Goal: Go to known website: Go to known website

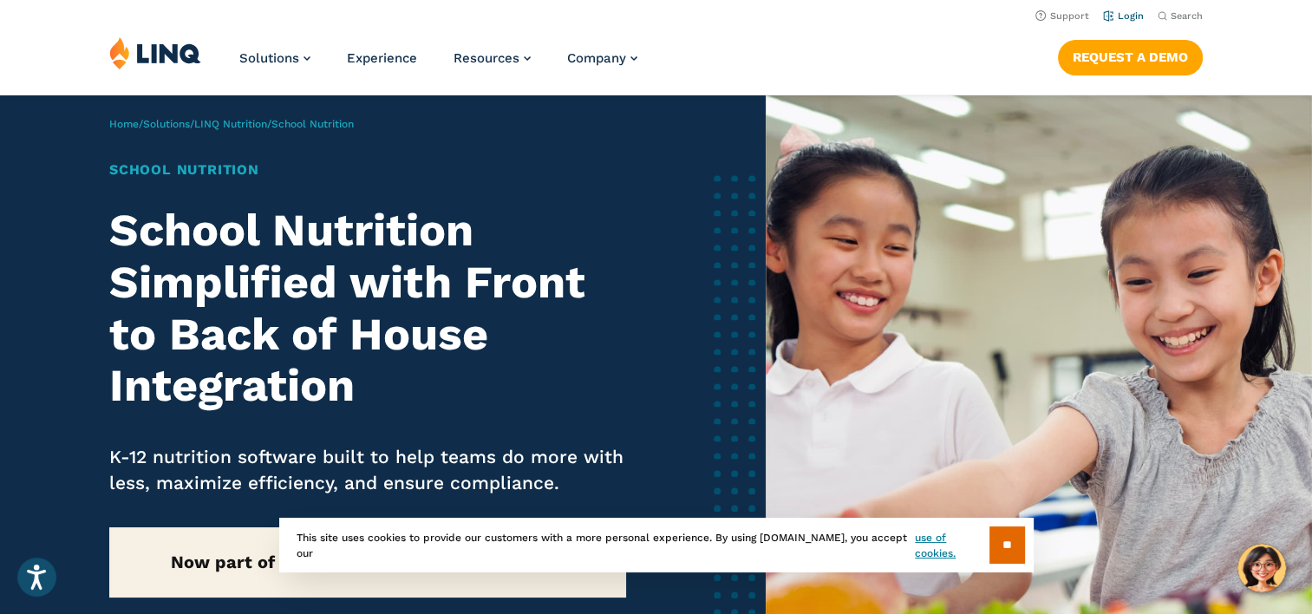
click at [1127, 20] on link "Login" at bounding box center [1123, 15] width 41 height 11
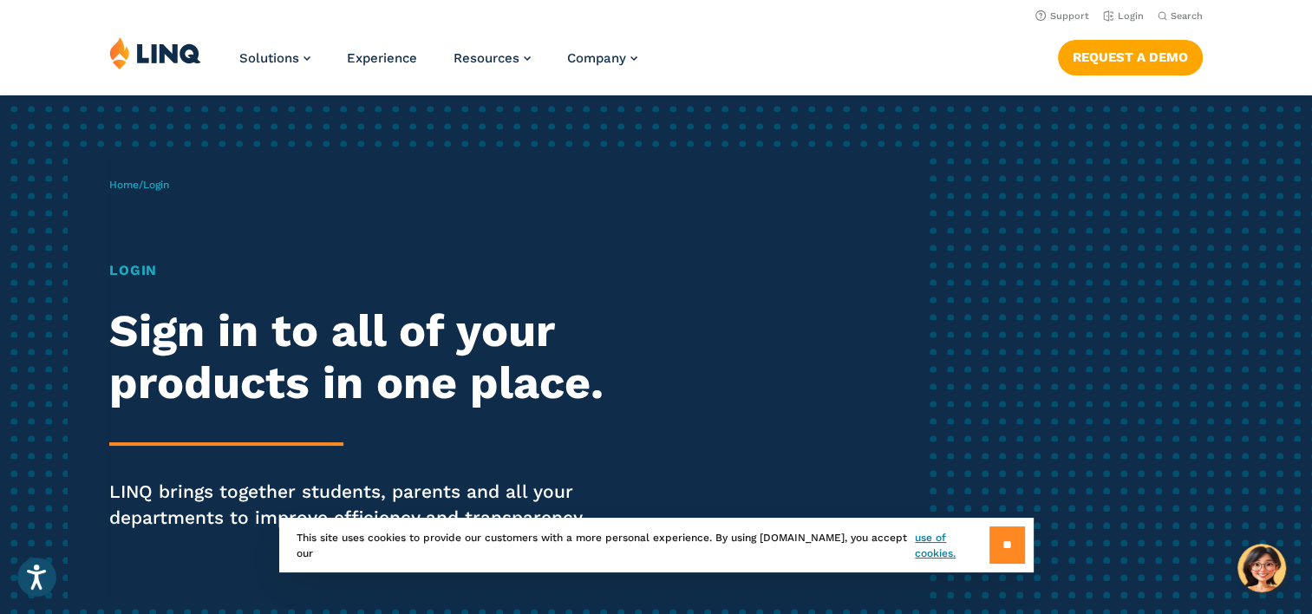
click at [999, 527] on input "**" at bounding box center [1007, 544] width 36 height 37
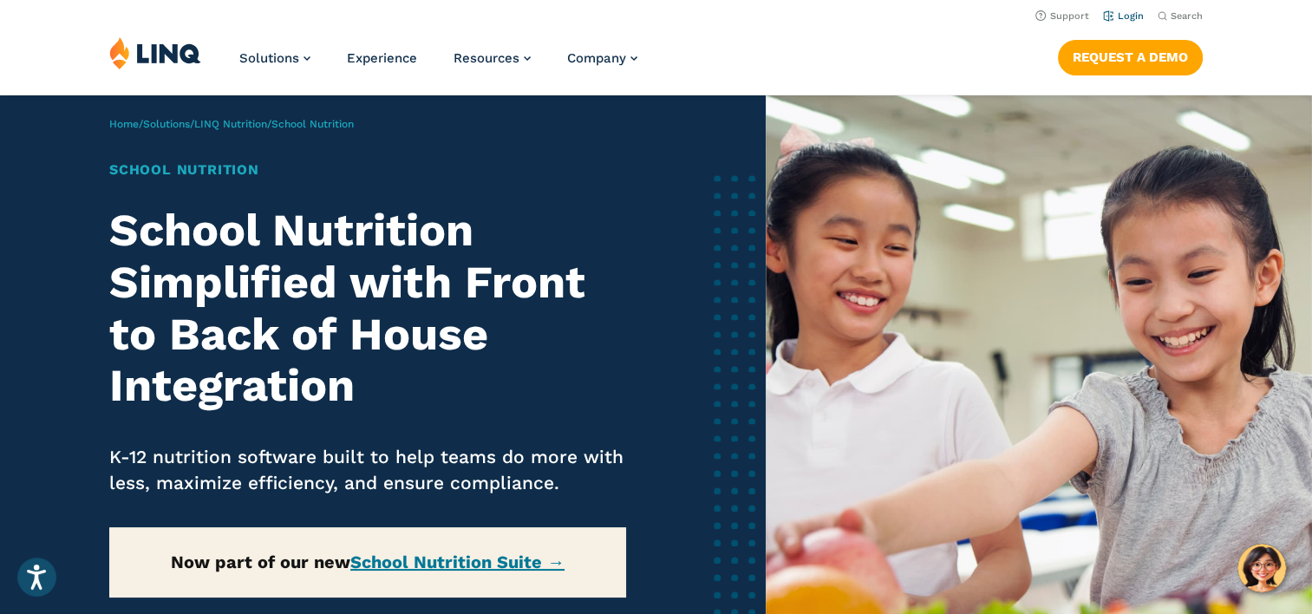
click at [1131, 20] on link "Login" at bounding box center [1123, 15] width 41 height 11
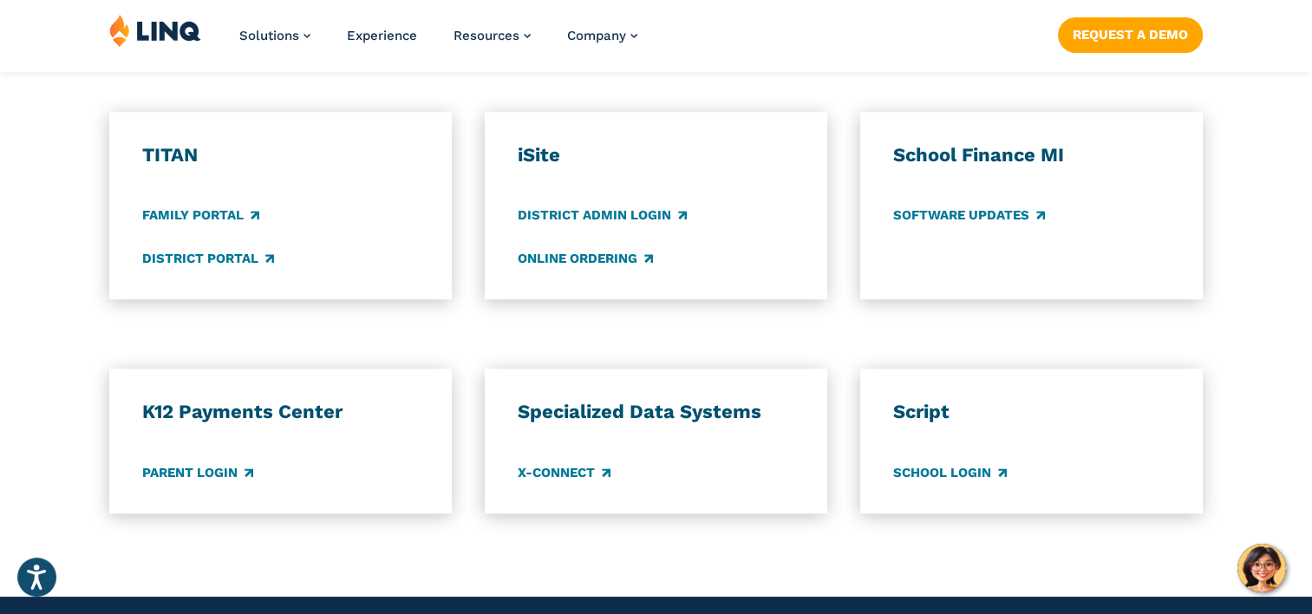
scroll to position [1278, 0]
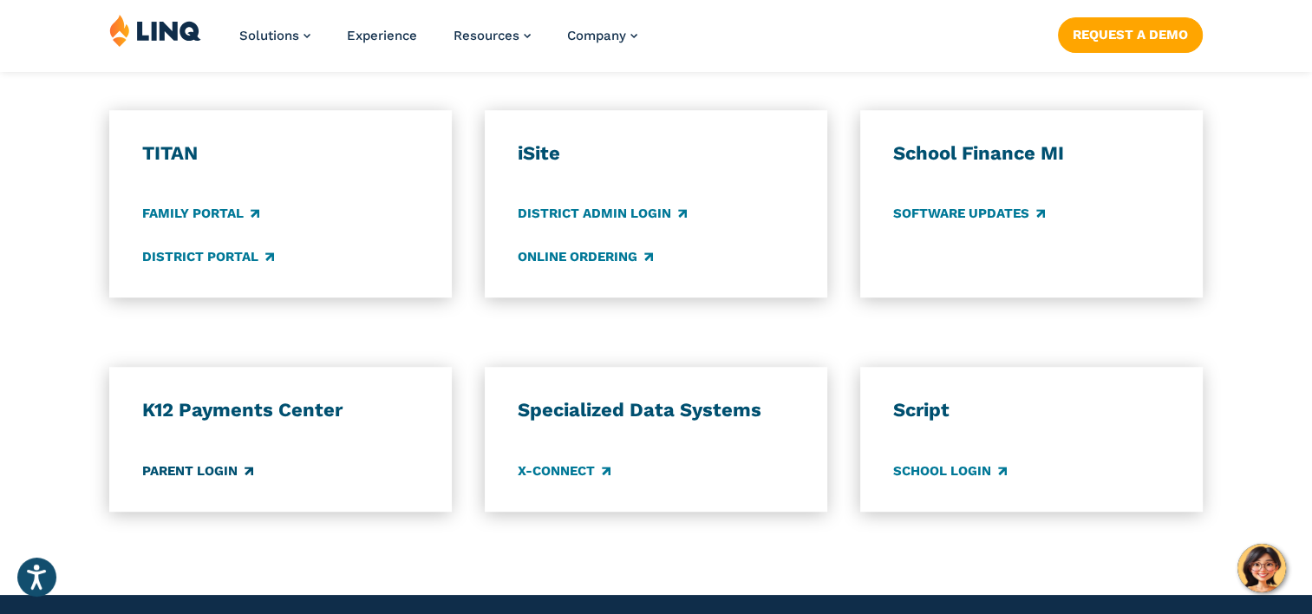
click at [211, 466] on link "Parent Login" at bounding box center [197, 470] width 111 height 19
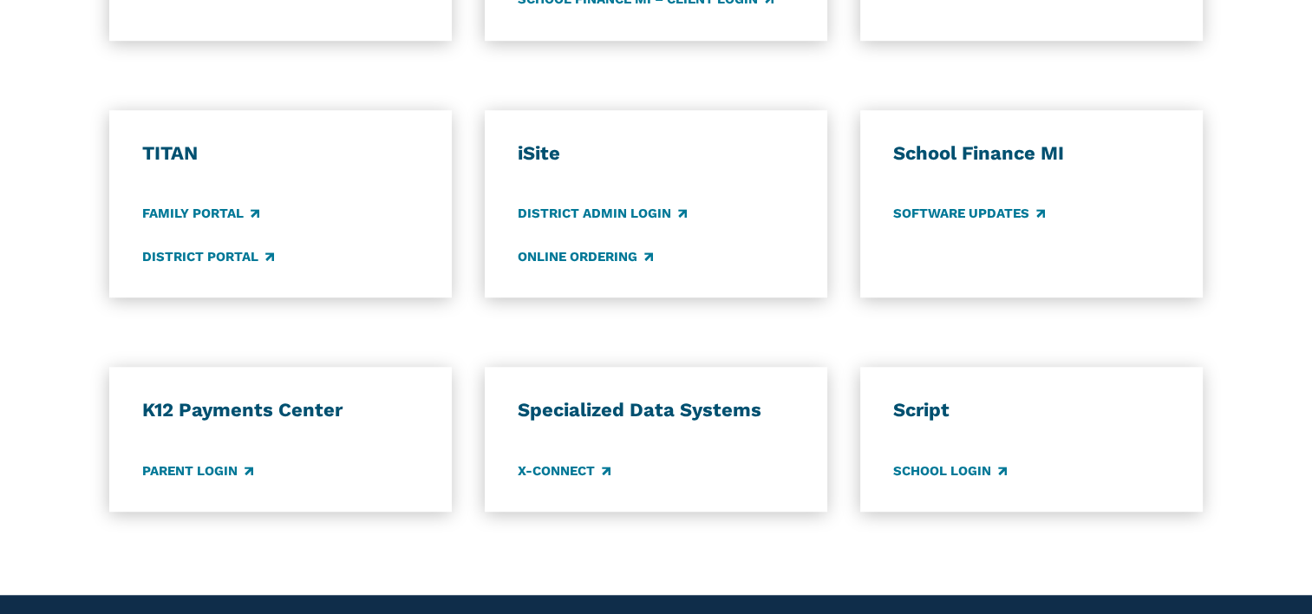
scroll to position [1278, 0]
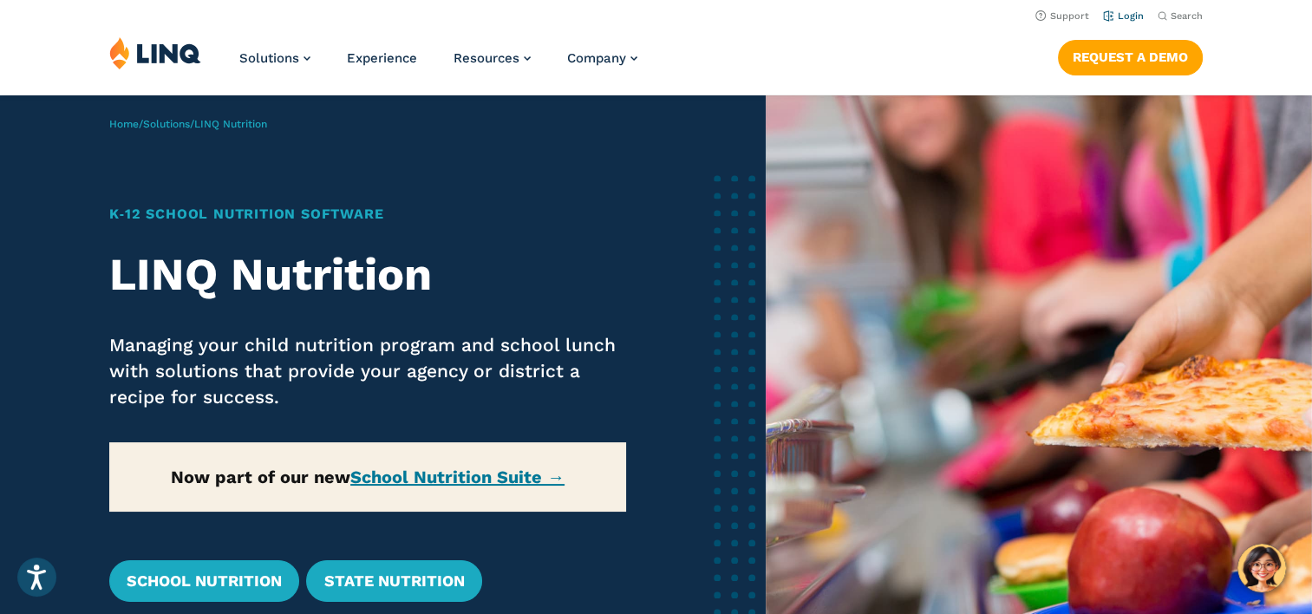
click at [1127, 13] on link "Login" at bounding box center [1123, 15] width 41 height 11
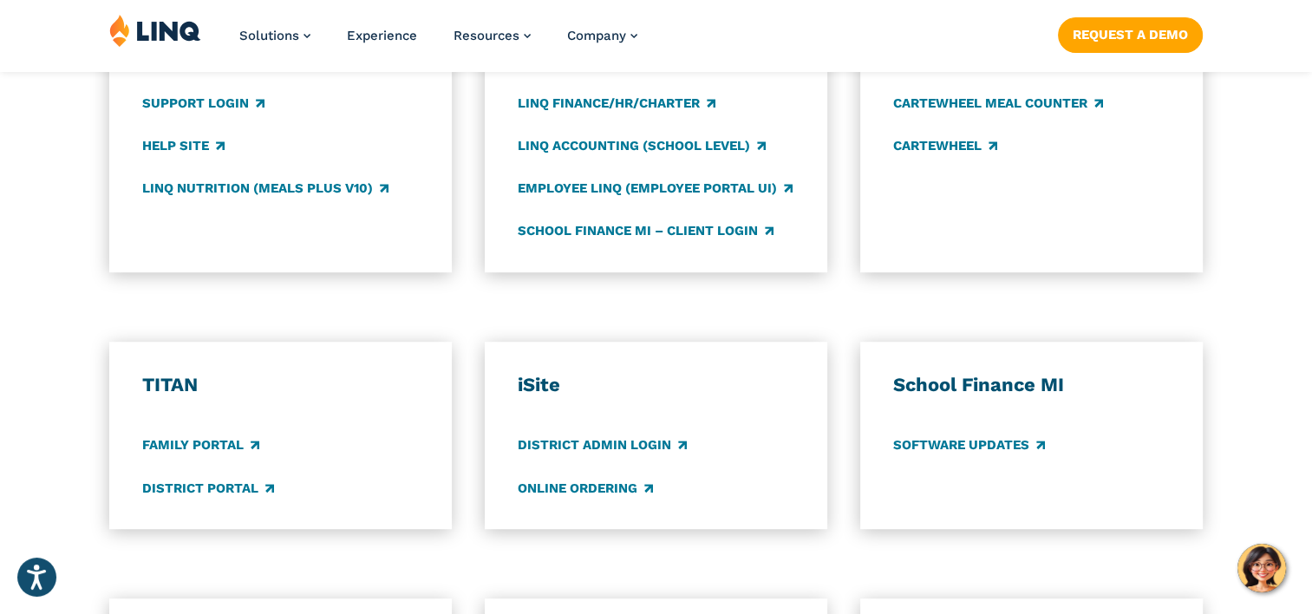
scroll to position [1047, 0]
click at [215, 444] on link "Family Portal" at bounding box center [200, 444] width 117 height 19
